Goal: Task Accomplishment & Management: Manage account settings

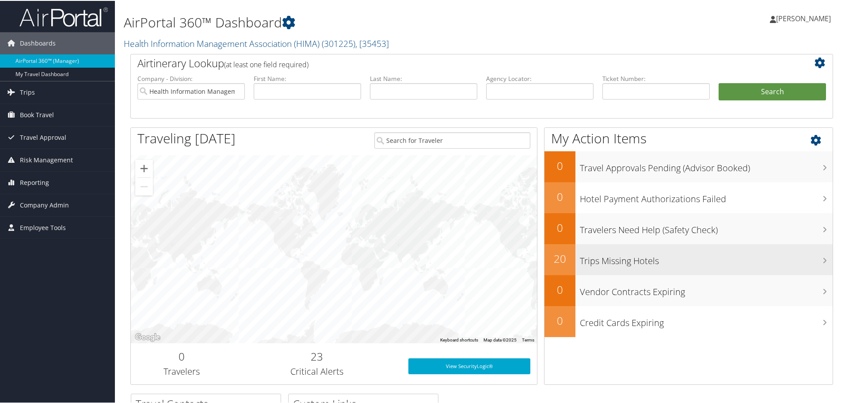
click at [624, 253] on h3 "Trips Missing Hotels" at bounding box center [706, 257] width 253 height 17
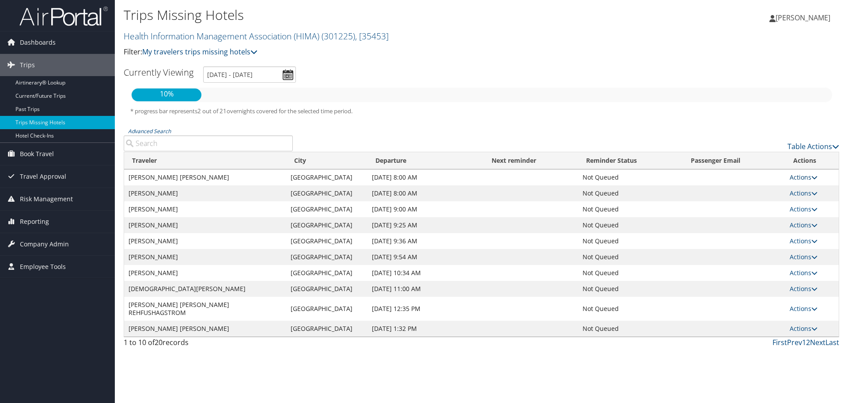
click at [795, 178] on link "Actions" at bounding box center [804, 177] width 28 height 8
click at [789, 205] on link "View Itinerary" at bounding box center [784, 204] width 61 height 15
click at [804, 194] on link "Actions" at bounding box center [804, 193] width 28 height 8
click at [791, 222] on link "View Itinerary" at bounding box center [784, 220] width 61 height 15
click at [814, 337] on link "Next" at bounding box center [817, 342] width 15 height 10
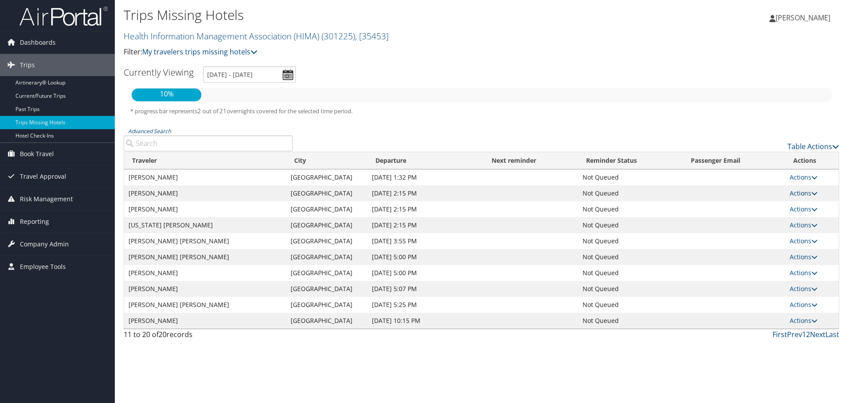
click at [792, 193] on link "Actions" at bounding box center [804, 193] width 28 height 8
click at [793, 224] on link "View Itinerary" at bounding box center [784, 220] width 61 height 15
click at [802, 239] on link "Actions" at bounding box center [804, 240] width 28 height 8
click at [793, 267] on link "View Itinerary" at bounding box center [784, 268] width 61 height 15
click at [811, 333] on link "Next" at bounding box center [817, 334] width 15 height 10
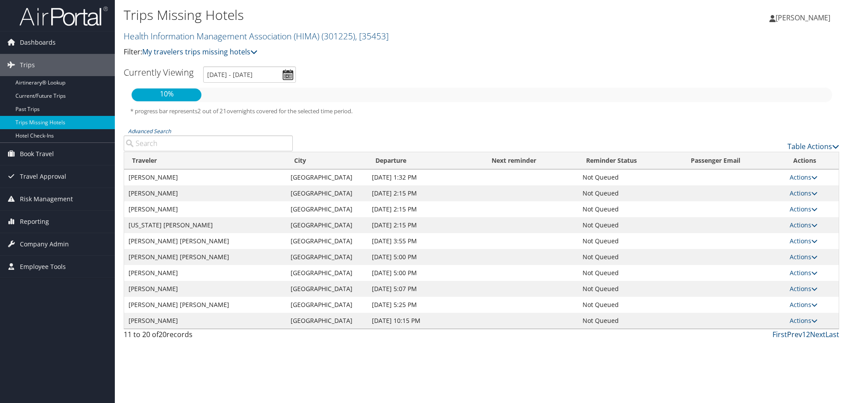
click at [795, 333] on link "Prev" at bounding box center [794, 334] width 15 height 10
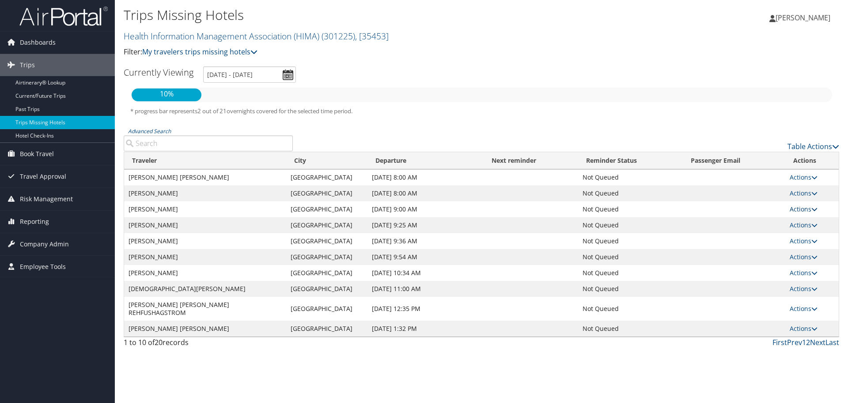
click at [796, 208] on link "Actions" at bounding box center [804, 209] width 28 height 8
click at [780, 233] on link "View Itinerary" at bounding box center [784, 236] width 61 height 15
click at [800, 238] on link "Actions" at bounding box center [804, 240] width 28 height 8
click at [789, 267] on link "View Itinerary" at bounding box center [784, 268] width 61 height 15
click at [803, 289] on link "Actions" at bounding box center [804, 288] width 28 height 8
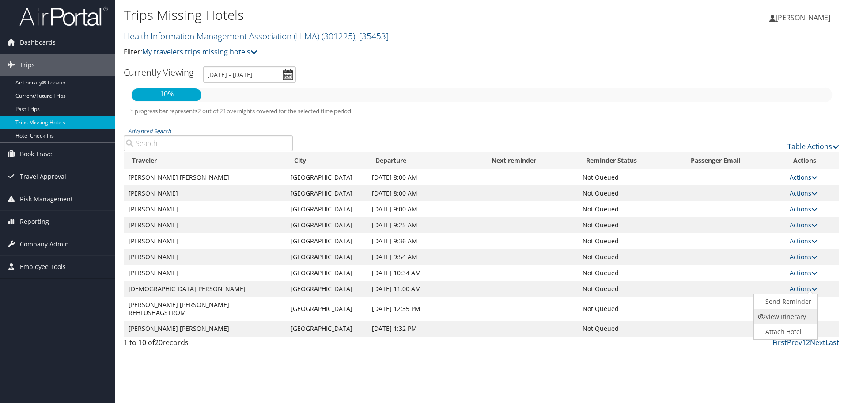
click at [770, 316] on link "View Itinerary" at bounding box center [784, 316] width 61 height 15
click at [809, 304] on link "Actions" at bounding box center [804, 308] width 28 height 8
click at [785, 332] on link "View Itinerary" at bounding box center [784, 332] width 61 height 15
click at [800, 324] on link "Actions" at bounding box center [804, 328] width 28 height 8
click at [774, 345] on link "View Itinerary" at bounding box center [784, 348] width 61 height 15
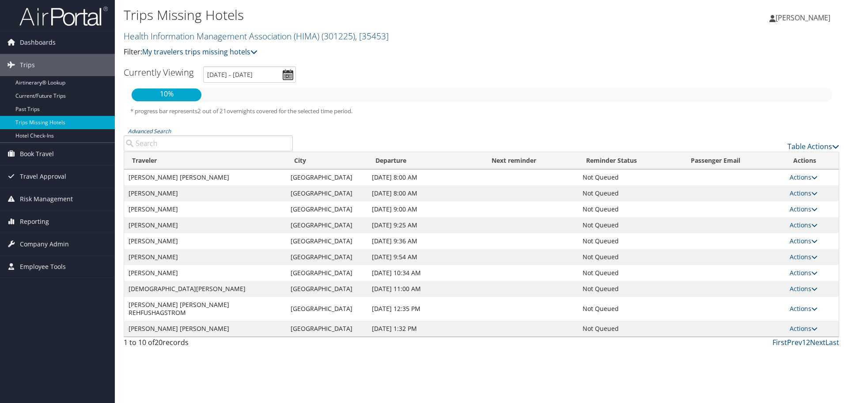
click at [817, 15] on span "[PERSON_NAME]" at bounding box center [803, 18] width 55 height 10
click at [589, 54] on p "Filter: My travelers trips missing hotels" at bounding box center [362, 51] width 477 height 11
click at [51, 178] on span "Travel Approval" at bounding box center [43, 176] width 46 height 22
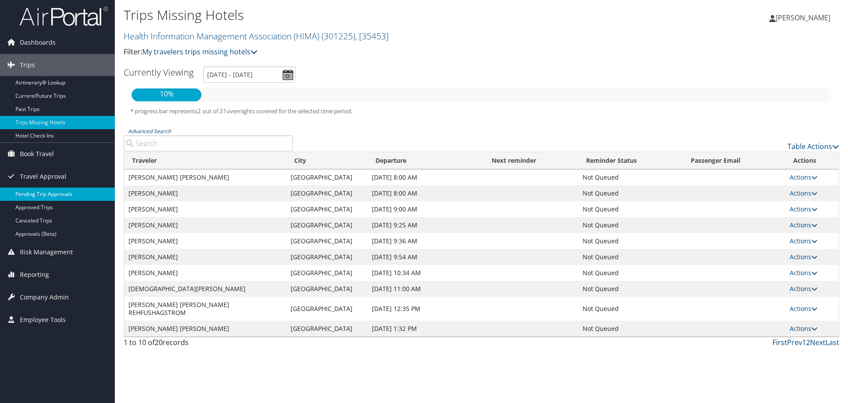
click at [50, 193] on link "Pending Trip Approvals" at bounding box center [57, 193] width 115 height 13
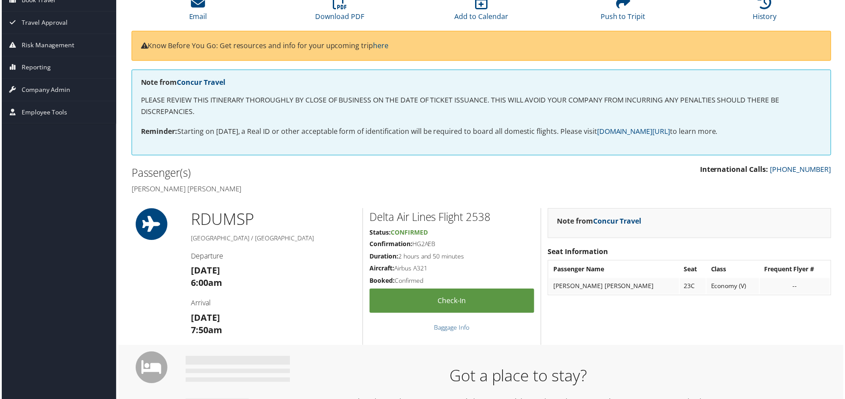
scroll to position [88, 0]
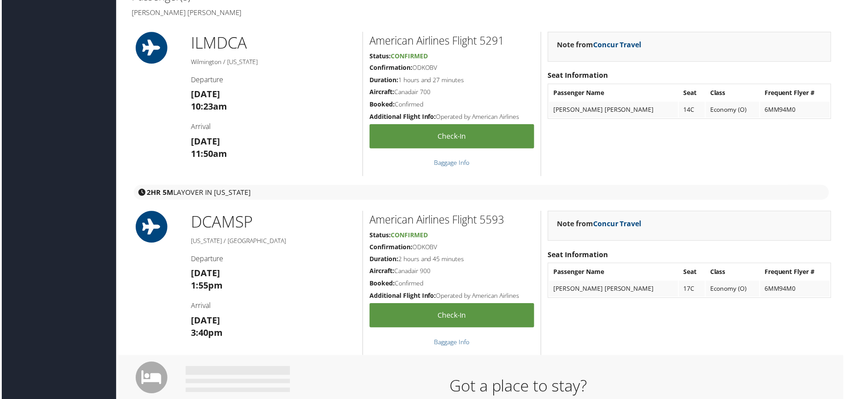
scroll to position [264, 0]
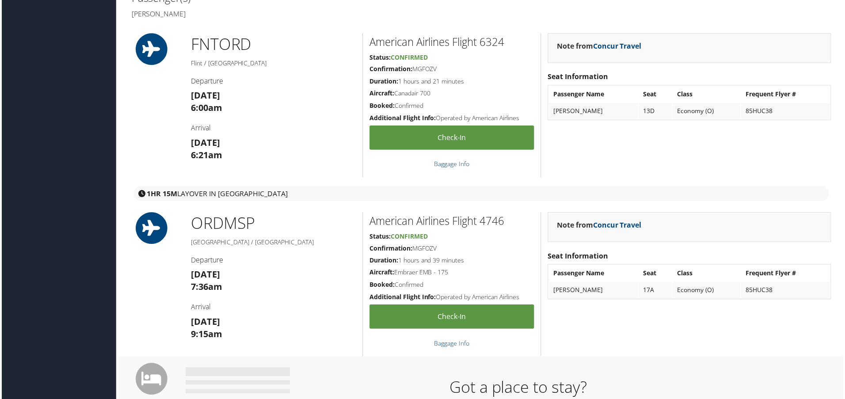
scroll to position [264, 0]
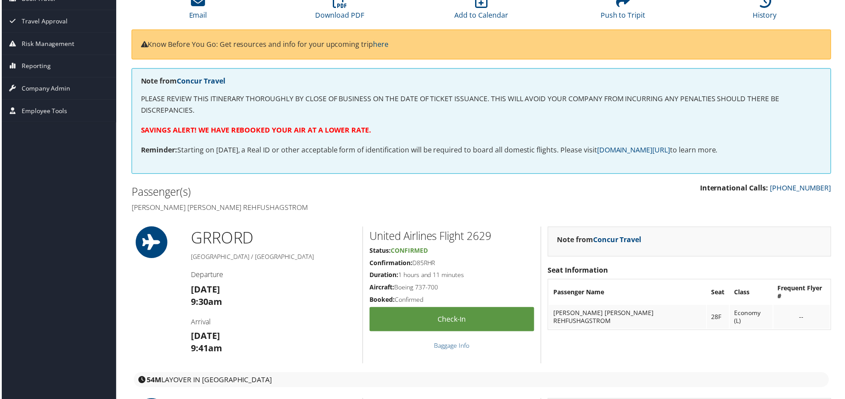
scroll to position [88, 0]
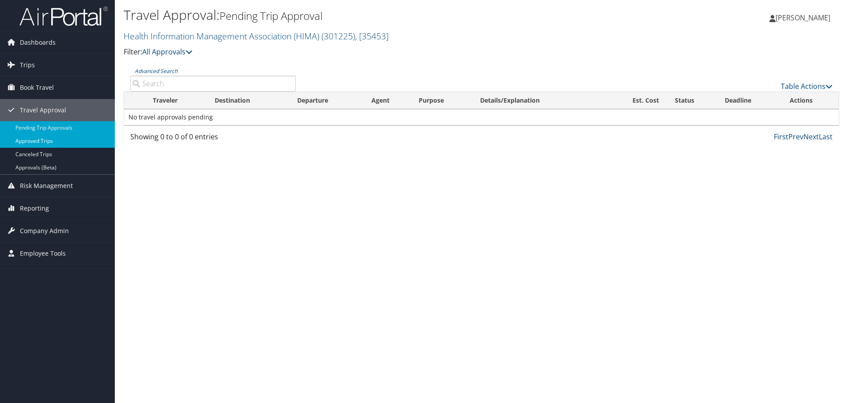
click at [46, 141] on link "Approved Trips" at bounding box center [57, 140] width 115 height 13
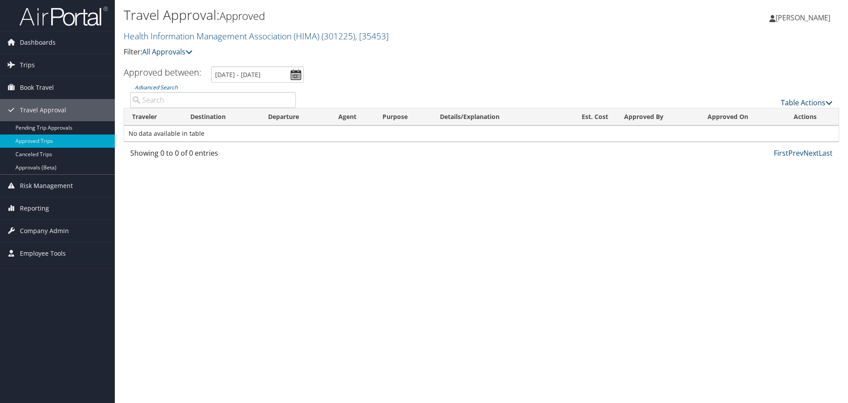
click at [796, 101] on link "Table Actions" at bounding box center [807, 103] width 52 height 10
click at [700, 87] on div at bounding box center [424, 201] width 848 height 403
click at [39, 206] on span "Reporting" at bounding box center [34, 208] width 29 height 22
click at [49, 270] on span "Company Admin" at bounding box center [44, 270] width 49 height 22
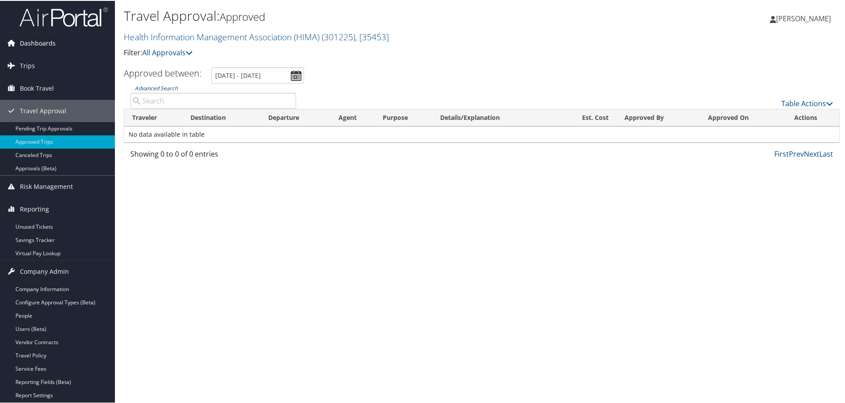
click at [44, 47] on span "Dashboards" at bounding box center [38, 42] width 36 height 22
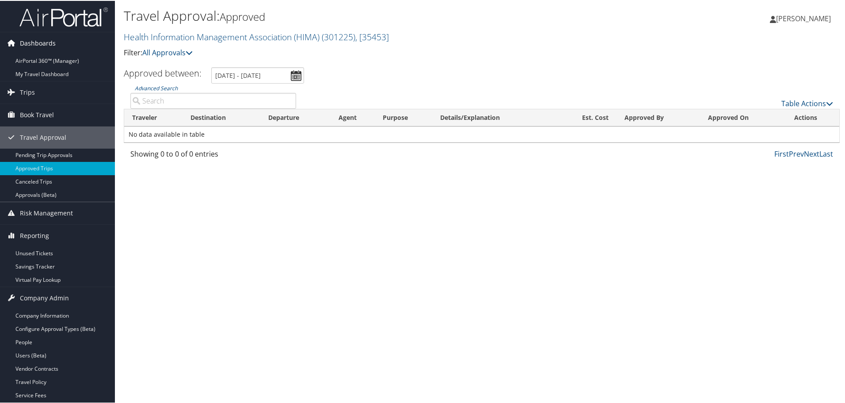
click at [45, 36] on span "Dashboards" at bounding box center [38, 42] width 36 height 22
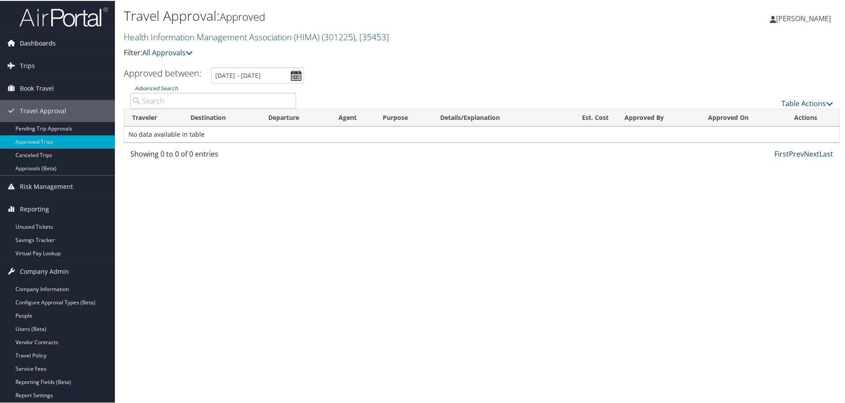
click at [44, 39] on span "Dashboards" at bounding box center [38, 42] width 36 height 22
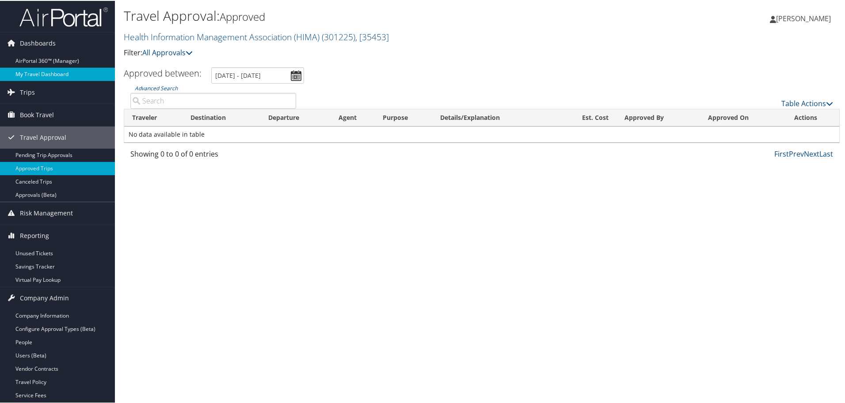
click at [46, 68] on link "My Travel Dashboard" at bounding box center [57, 73] width 115 height 13
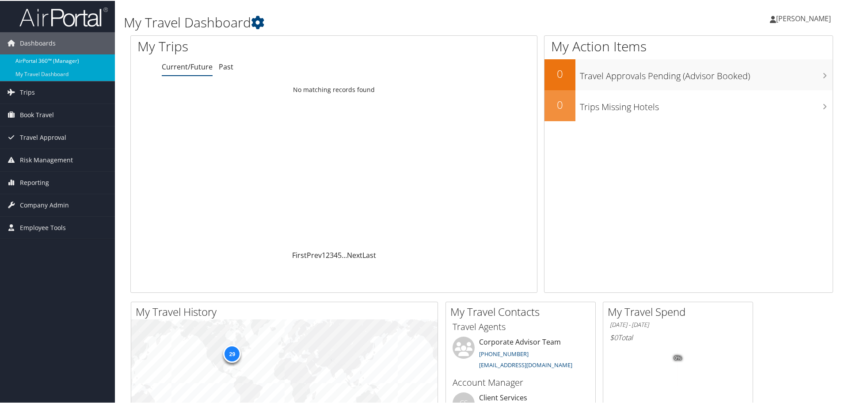
click at [44, 61] on link "AirPortal 360™ (Manager)" at bounding box center [57, 59] width 115 height 13
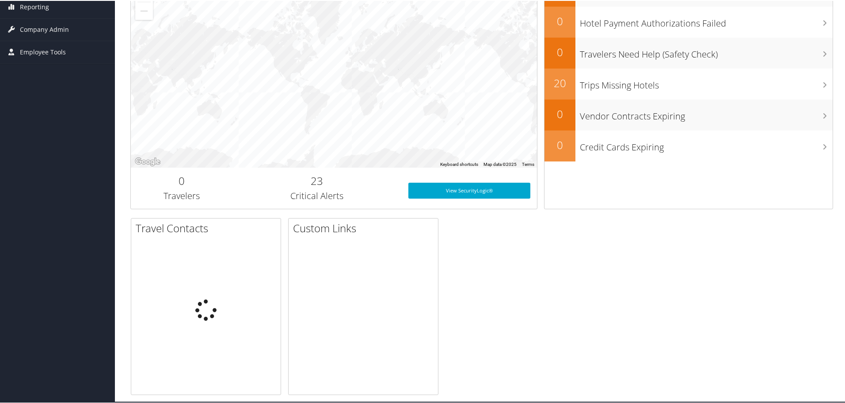
scroll to position [176, 0]
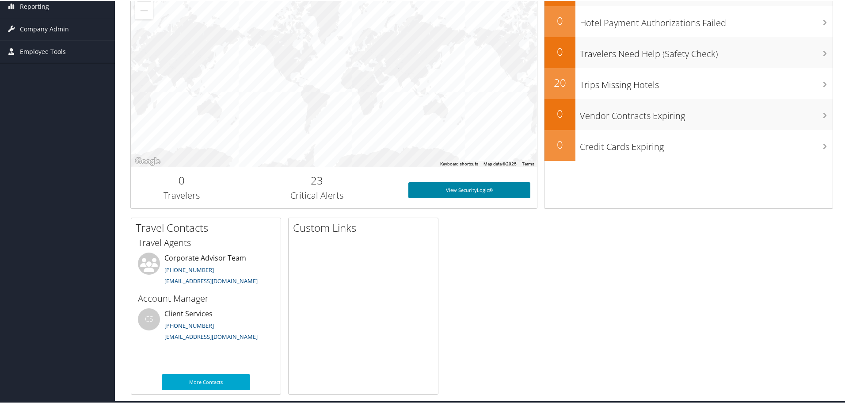
click at [465, 190] on link "View SecurityLogic®" at bounding box center [469, 189] width 122 height 16
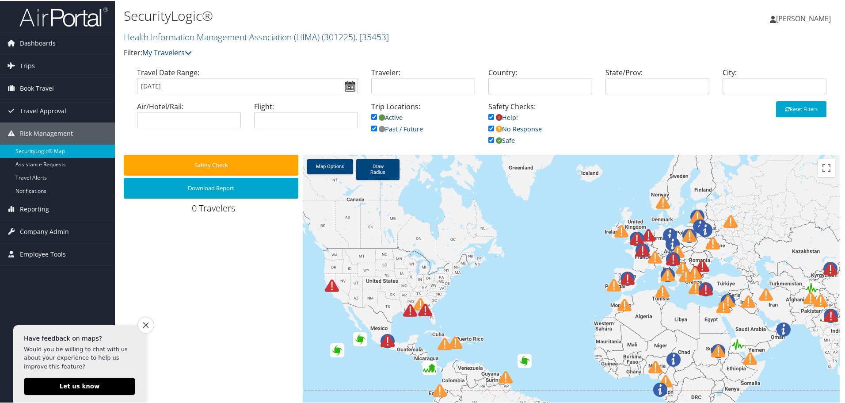
drag, startPoint x: 417, startPoint y: 227, endPoint x: 486, endPoint y: 325, distance: 119.8
click at [486, 325] on div at bounding box center [571, 296] width 537 height 285
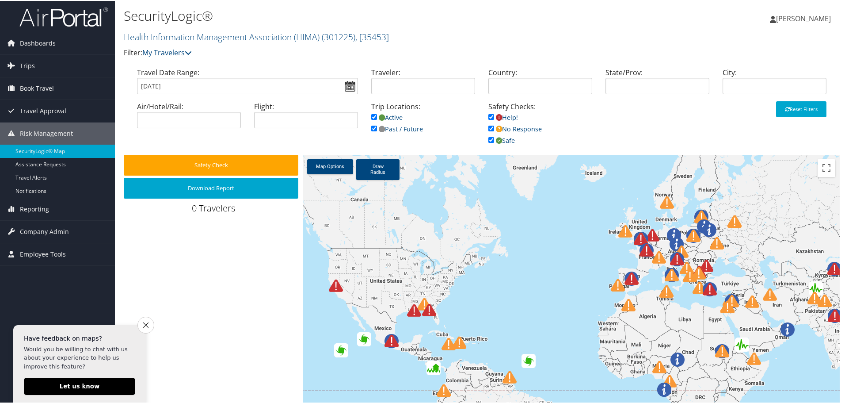
click at [427, 308] on div at bounding box center [419, 314] width 24 height 24
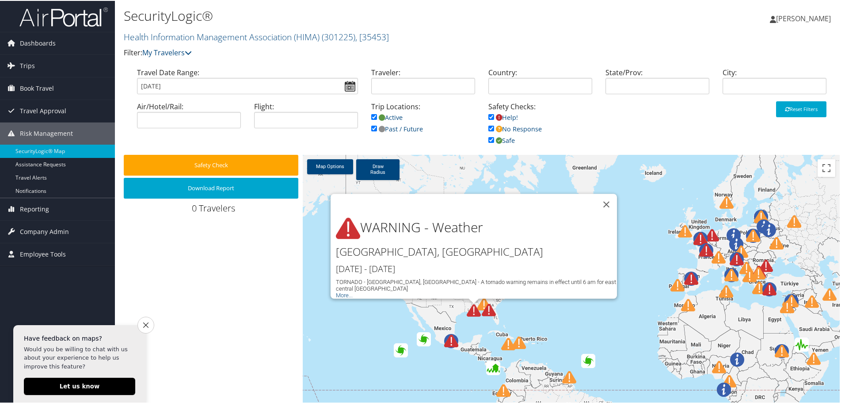
click at [522, 312] on div "WARNING - Weather Tangipahoa Parish, LA NEW ORLEANS Oct 6th - Oct 7th TORNADO -…" at bounding box center [571, 296] width 537 height 285
click at [605, 194] on button "Close" at bounding box center [606, 203] width 21 height 21
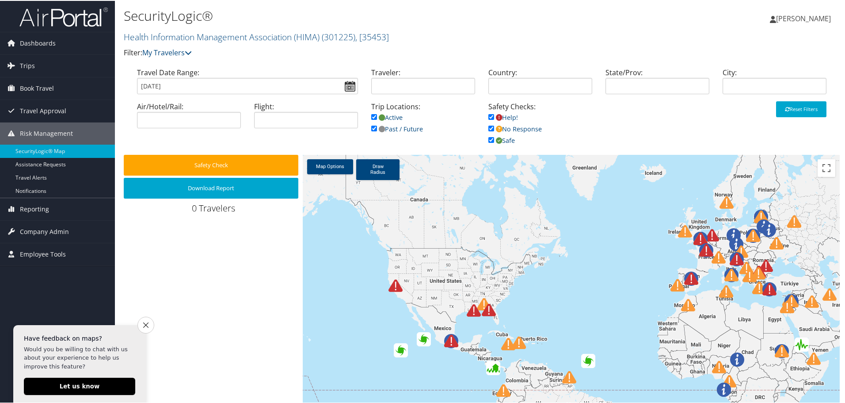
click at [481, 300] on img at bounding box center [484, 303] width 14 height 14
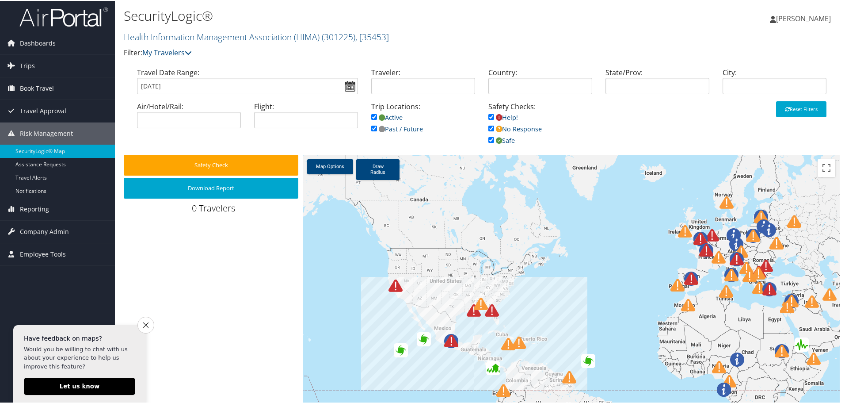
click at [478, 307] on img at bounding box center [481, 303] width 14 height 14
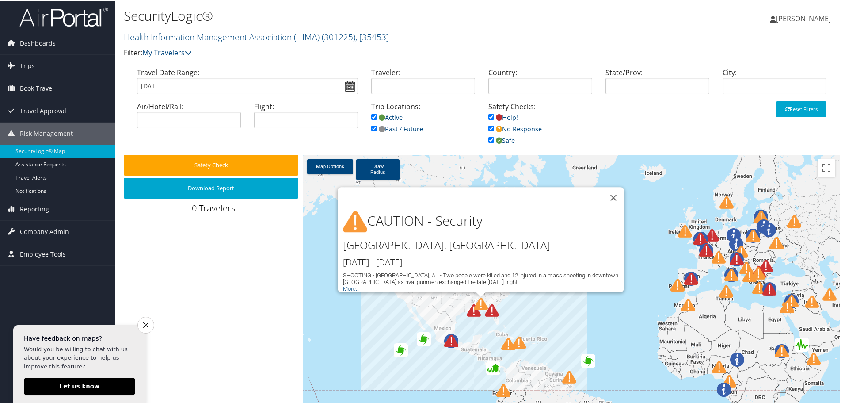
click at [478, 307] on img at bounding box center [481, 303] width 14 height 14
click at [610, 190] on button "Close" at bounding box center [613, 196] width 21 height 21
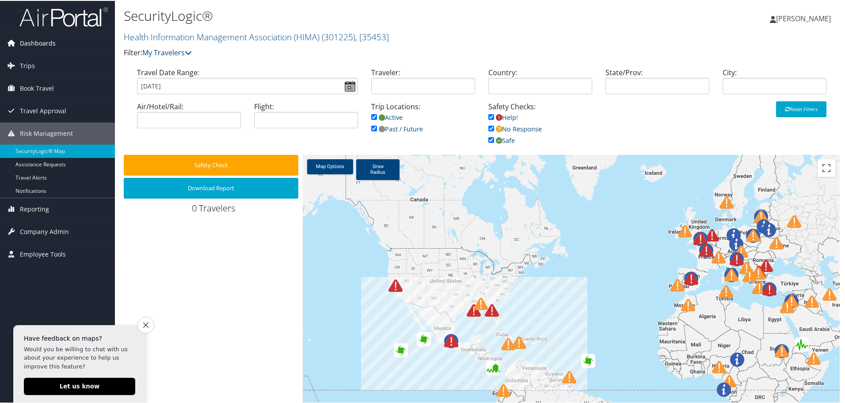
click at [47, 42] on span "Dashboards" at bounding box center [38, 42] width 36 height 22
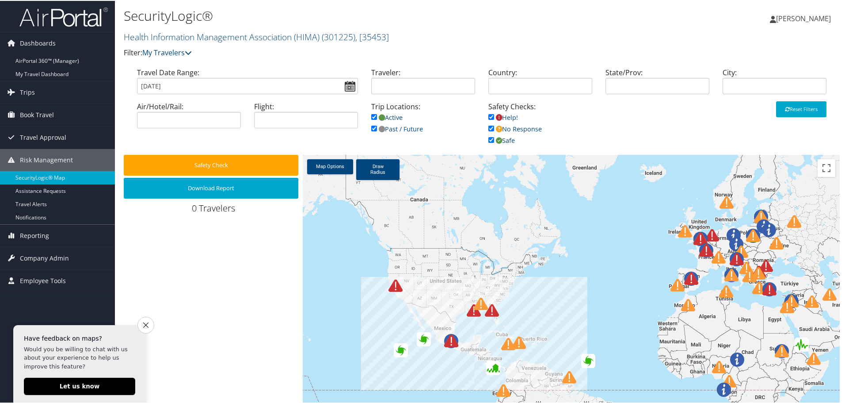
click at [800, 21] on span "[PERSON_NAME]" at bounding box center [803, 18] width 55 height 10
click at [753, 142] on link "Sign Out" at bounding box center [779, 144] width 99 height 15
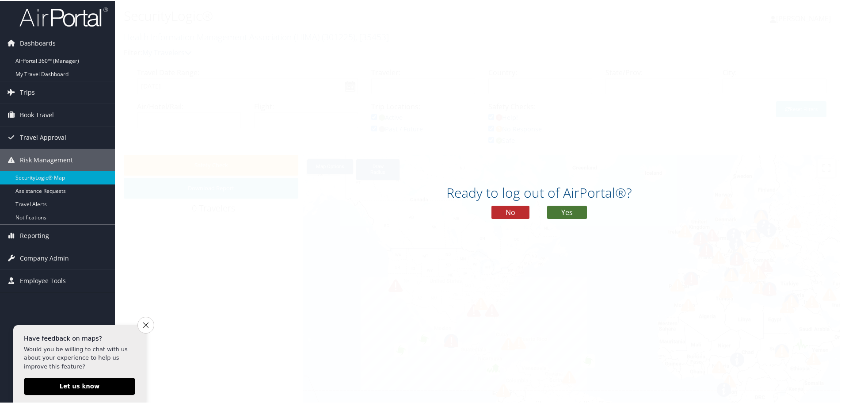
click at [565, 211] on button "Yes" at bounding box center [567, 211] width 40 height 13
